Goal: Task Accomplishment & Management: Complete application form

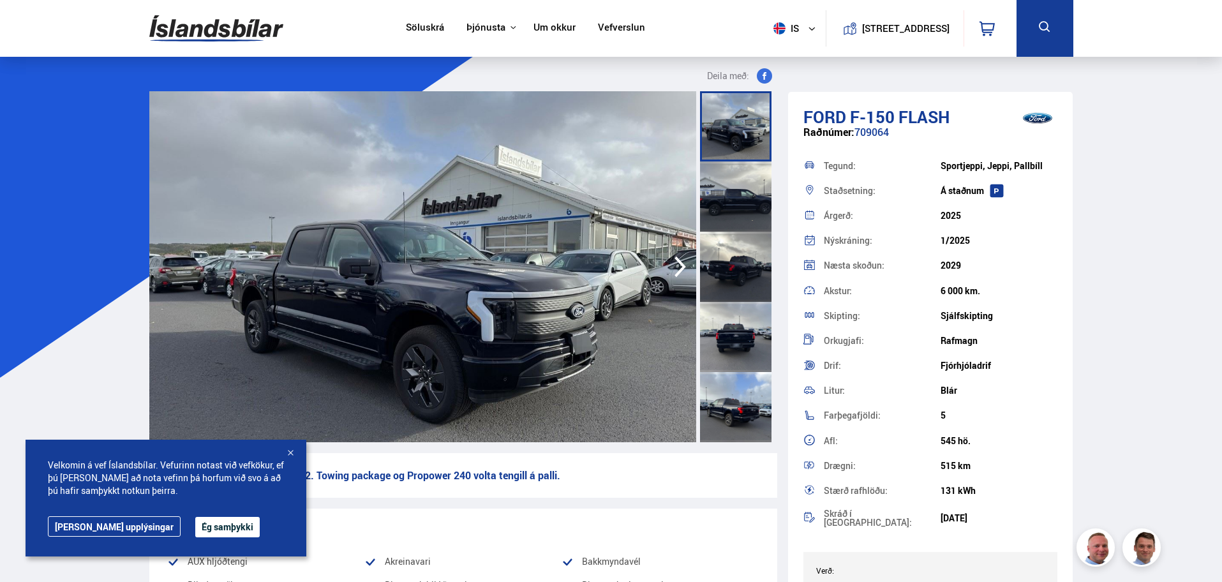
click at [194, 516] on div "Velkomin á vef Íslandsbílar. Vefurinn notast við vefkökur, ef þú [PERSON_NAME] …" at bounding box center [166, 498] width 281 height 117
click at [195, 524] on button "Ég samþykki" at bounding box center [227, 527] width 64 height 20
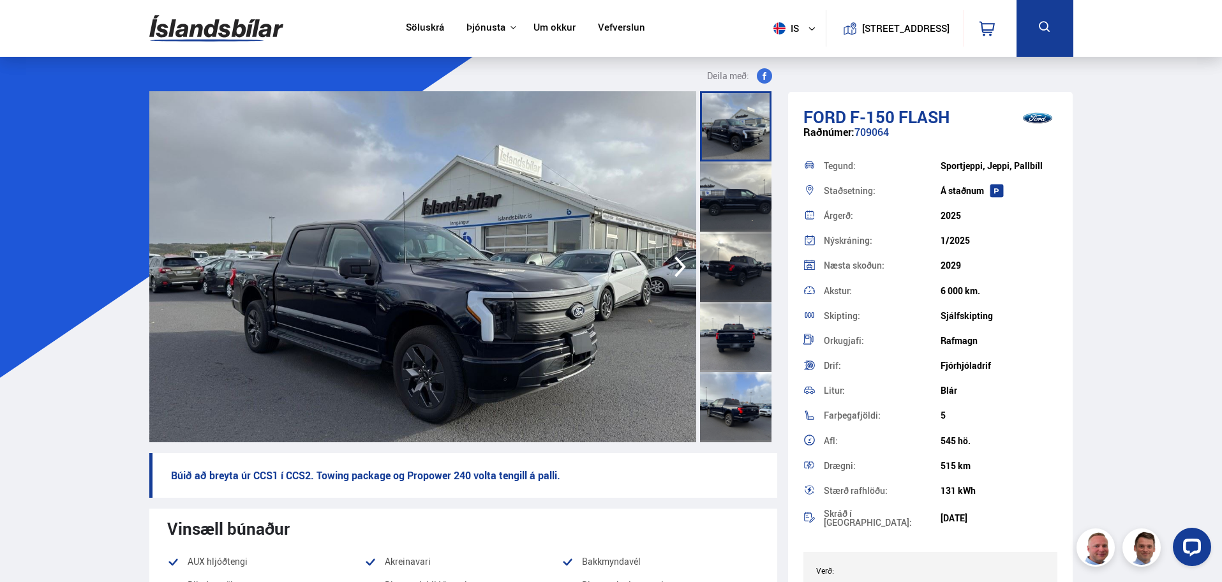
click at [749, 196] on div at bounding box center [735, 196] width 71 height 70
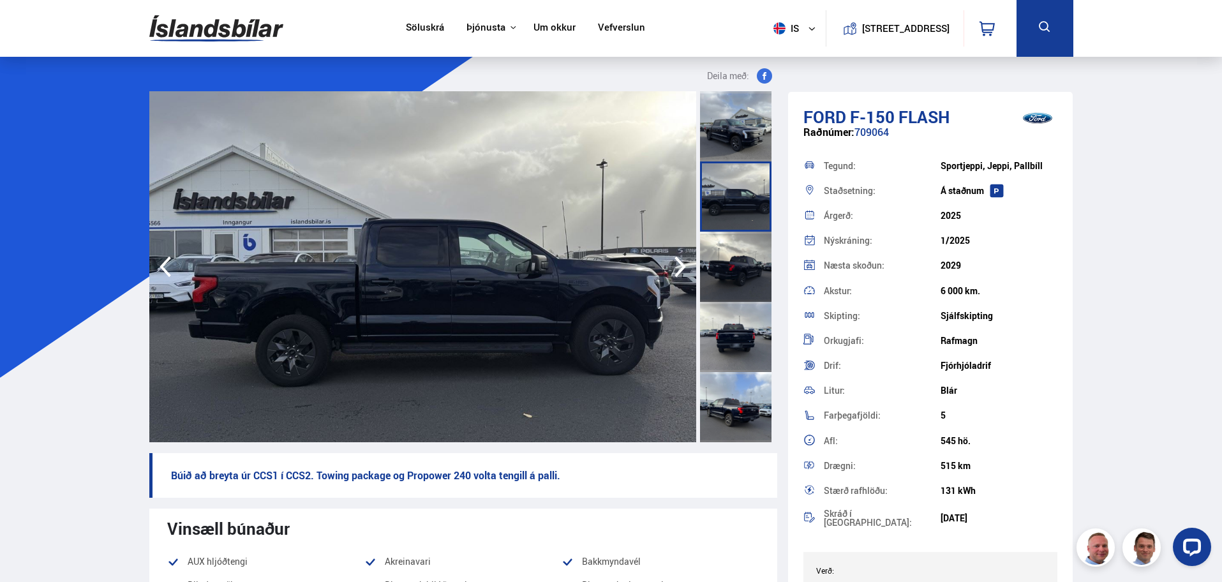
click at [743, 267] on div at bounding box center [735, 267] width 71 height 70
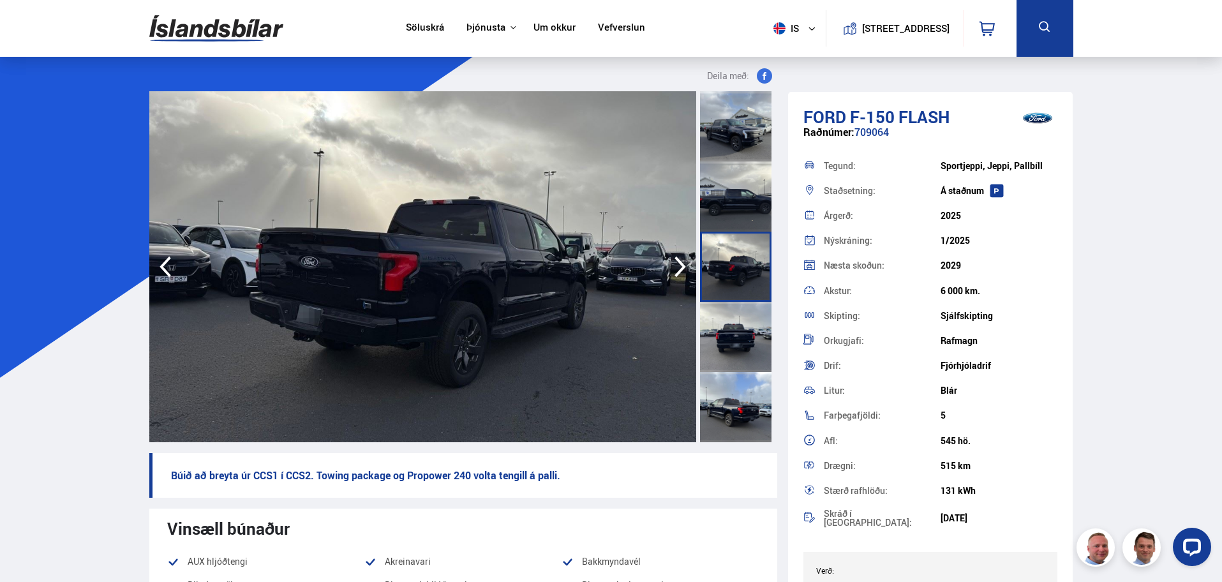
click at [737, 337] on div at bounding box center [735, 337] width 71 height 70
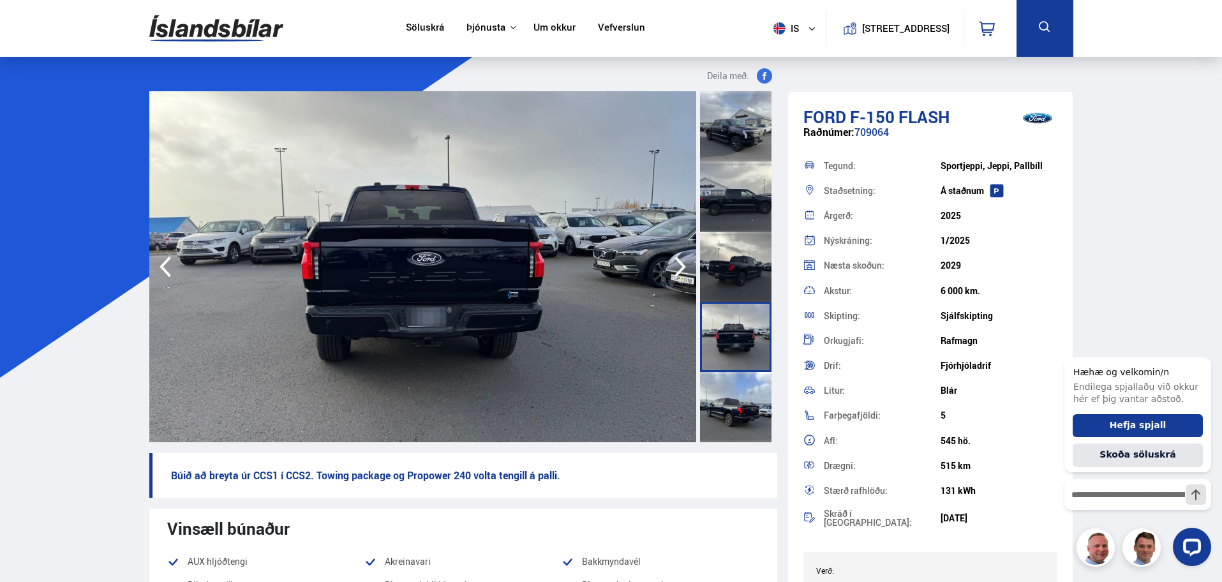
click at [732, 403] on div at bounding box center [735, 407] width 71 height 70
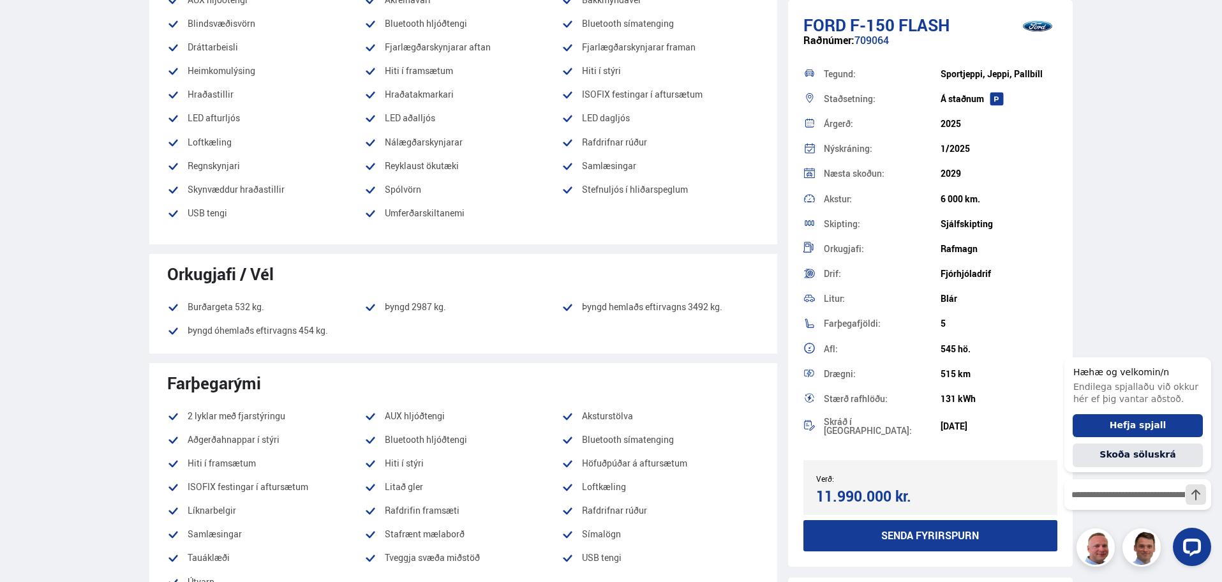
scroll to position [574, 0]
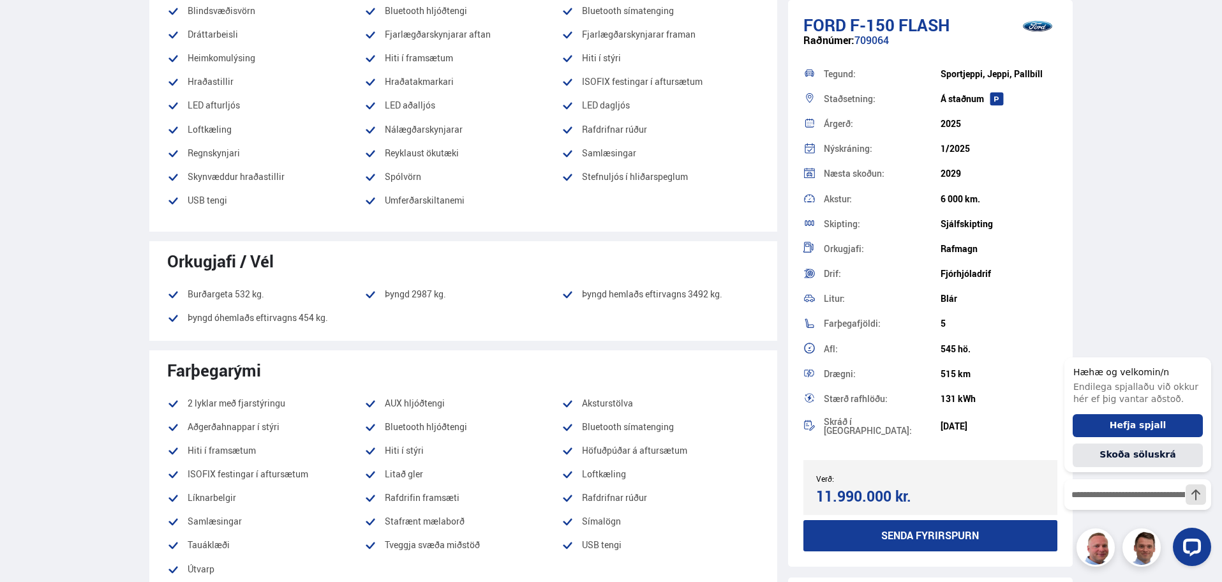
drag, startPoint x: 449, startPoint y: 297, endPoint x: 374, endPoint y: 297, distance: 74.6
click at [374, 297] on li "Þyngd 2987 kg." at bounding box center [462, 293] width 197 height 15
click at [395, 307] on ul "Burðargeta 532 kg. Þyngd 2987 kg. Þyngd hemlaðs eftirvagns 3492 kg. Þyngd óheml…" at bounding box center [463, 305] width 592 height 39
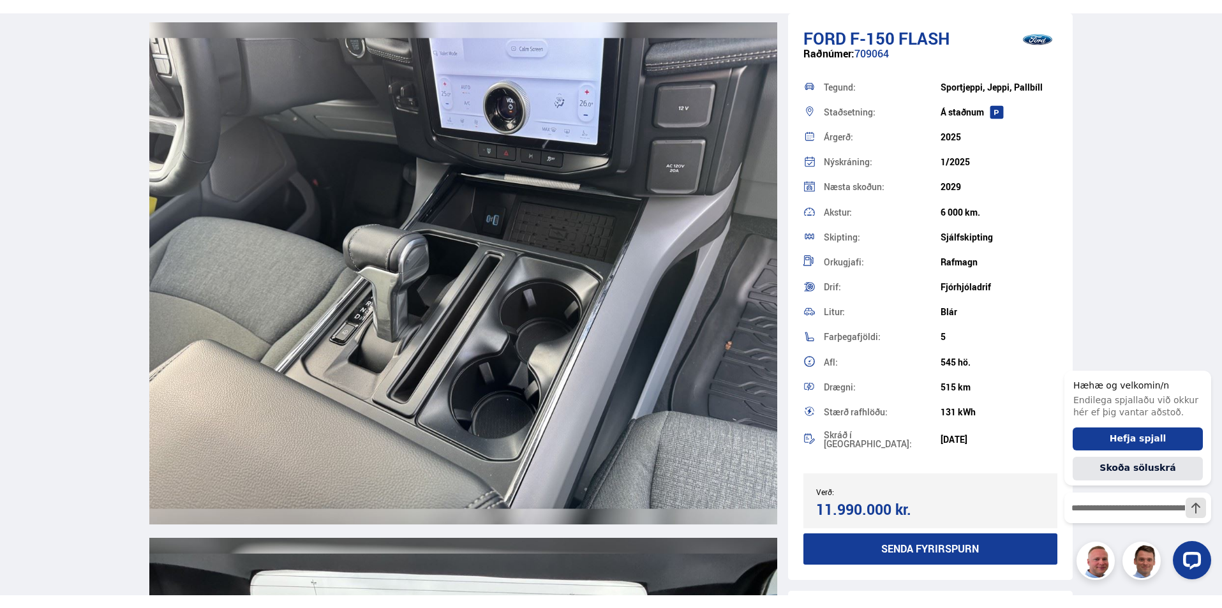
scroll to position [10845, 0]
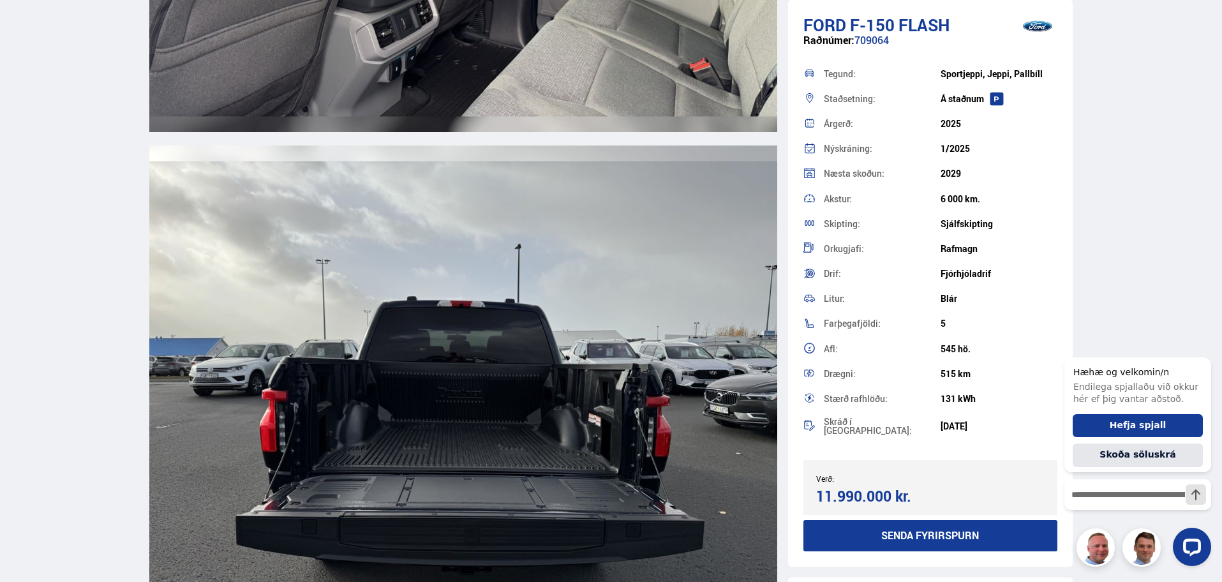
click at [900, 527] on button "Senda fyrirspurn" at bounding box center [930, 535] width 255 height 31
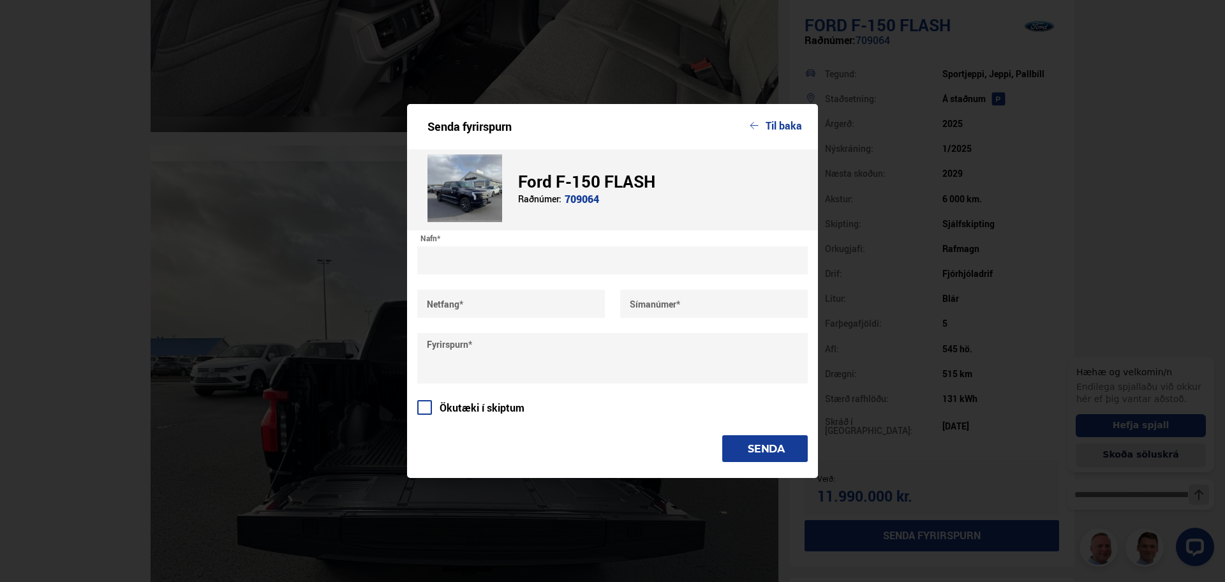
click at [565, 270] on input "text" at bounding box center [612, 260] width 390 height 28
type input "**********"
type input "*******"
click at [550, 352] on textarea at bounding box center [612, 358] width 390 height 50
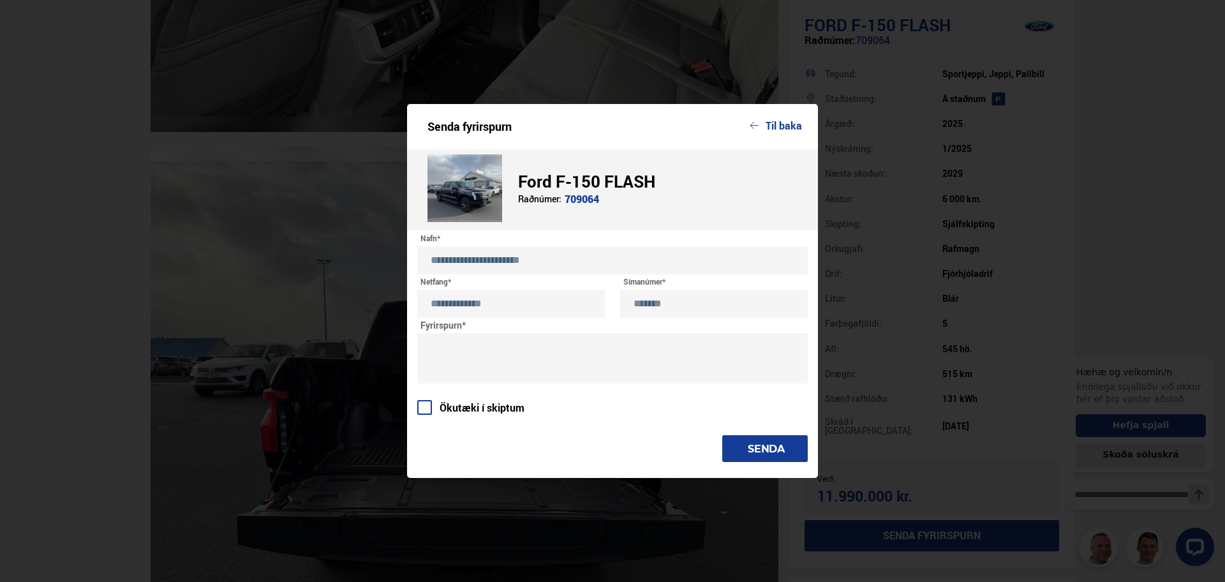
click at [550, 352] on textarea at bounding box center [612, 358] width 390 height 50
click at [600, 352] on textarea at bounding box center [612, 358] width 390 height 50
click at [607, 361] on textarea at bounding box center [612, 358] width 390 height 50
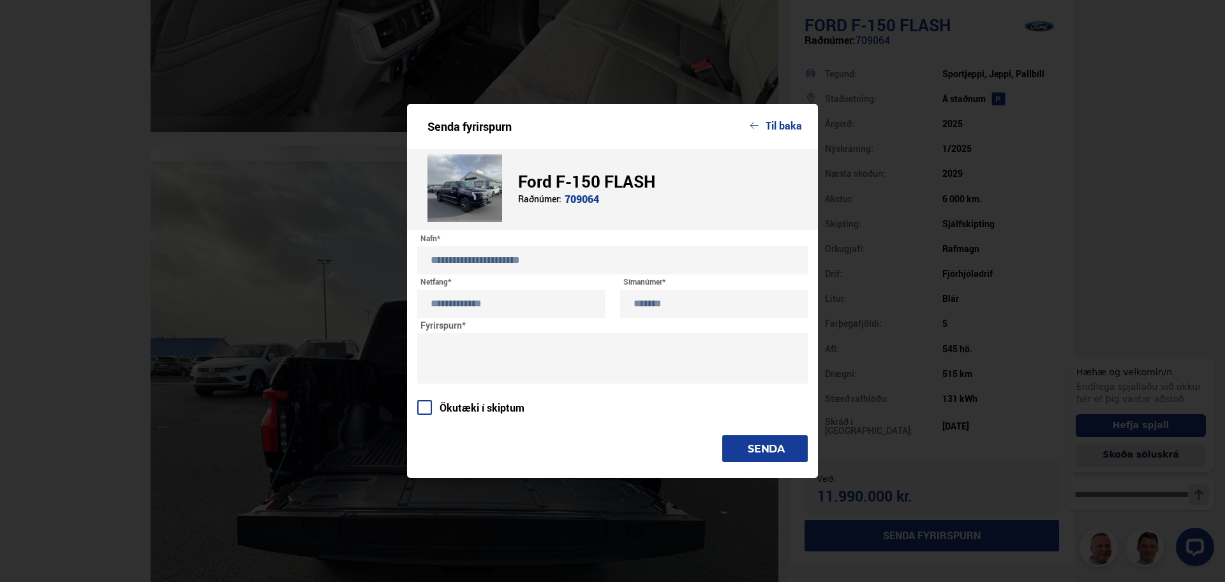
click at [607, 350] on textarea at bounding box center [612, 358] width 390 height 50
type textarea "*"
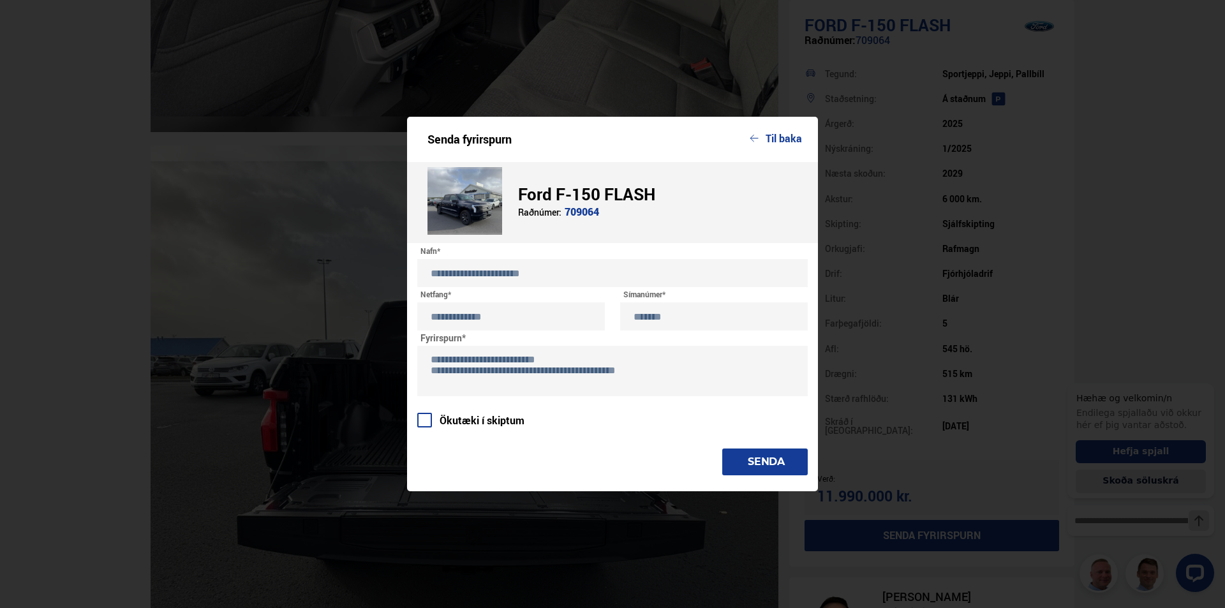
click at [660, 369] on textarea "**********" at bounding box center [612, 371] width 390 height 50
click at [659, 371] on textarea "**********" at bounding box center [612, 371] width 390 height 50
type textarea "**********"
click at [758, 452] on button "SENDA" at bounding box center [764, 461] width 85 height 27
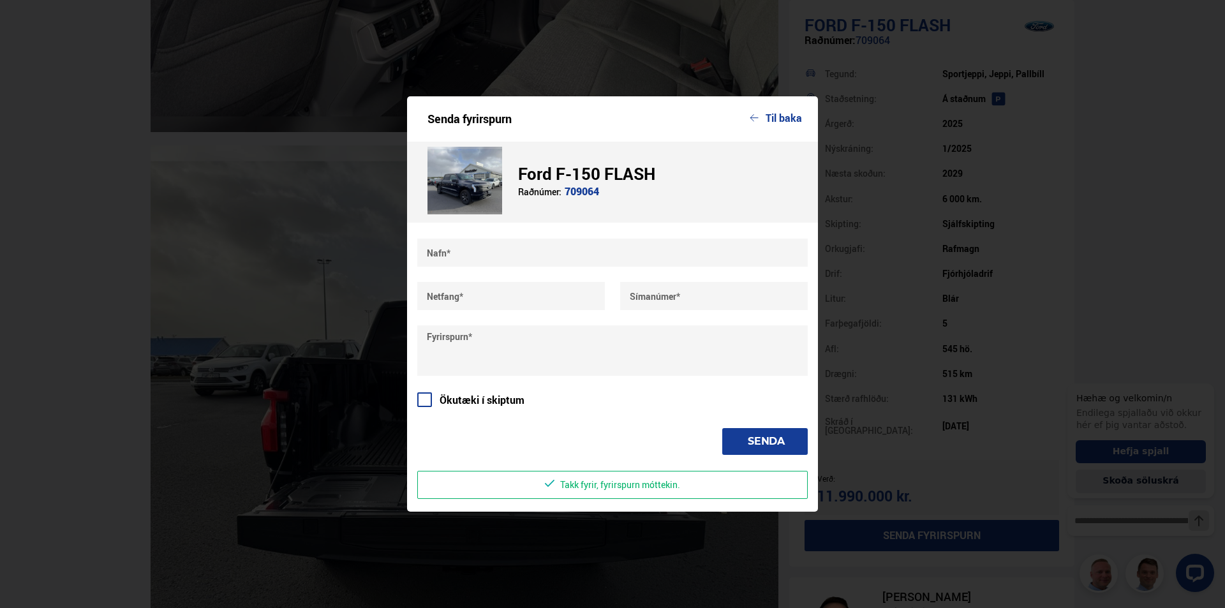
click at [216, 347] on div "Senda fyrirspurn Til baka Ford F-150 FLASH Raðnúmer: 709064 Nafn* Netfang* Síma…" at bounding box center [612, 304] width 1225 height 608
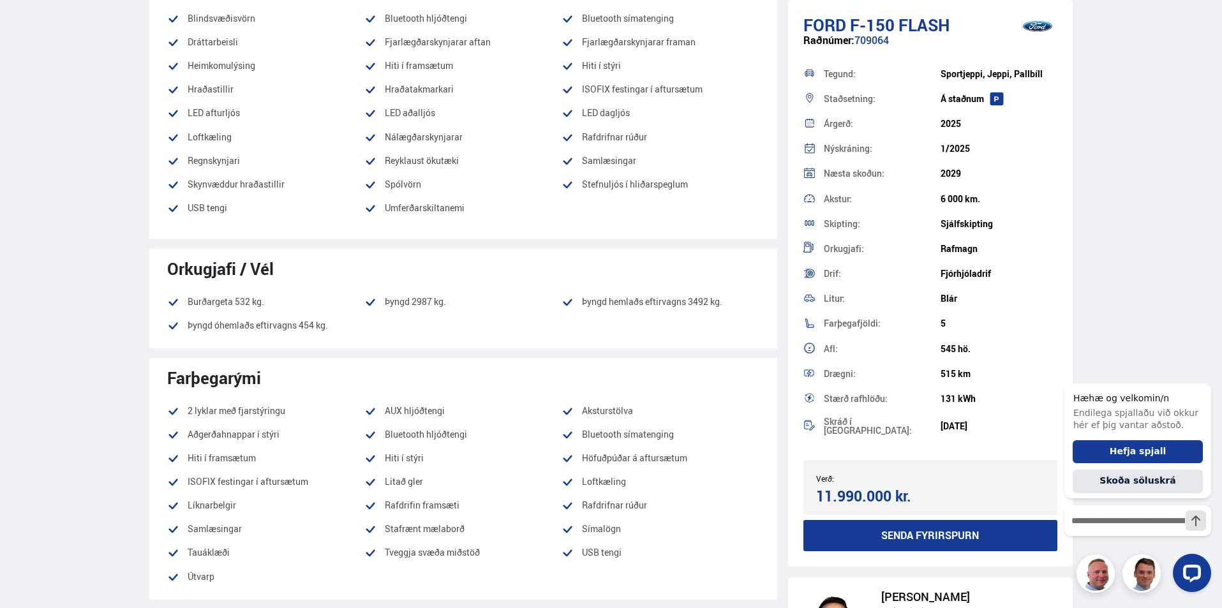
scroll to position [574, 0]
